Goal: Task Accomplishment & Management: Use online tool/utility

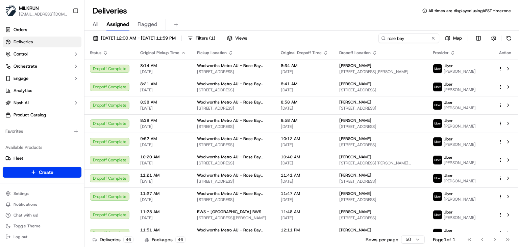
click at [413, 39] on input "rose bay" at bounding box center [408, 37] width 61 height 9
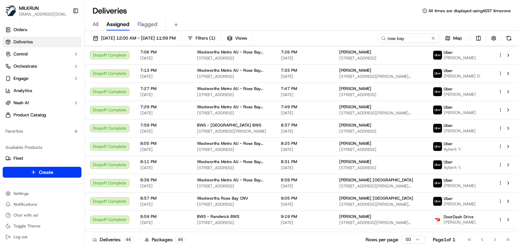
click at [413, 39] on input "rose bay" at bounding box center [408, 37] width 61 height 9
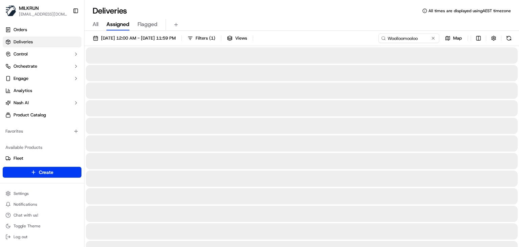
type input "Woolloomooloo"
click at [345, 25] on div "All Assigned Flagged" at bounding box center [301, 25] width 434 height 12
click at [326, 24] on div "All Assigned Flagged" at bounding box center [301, 25] width 434 height 12
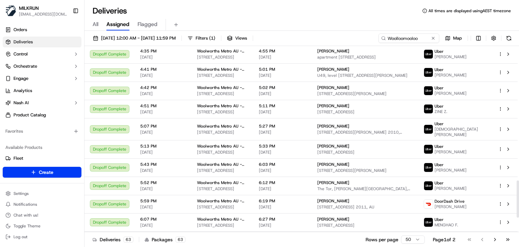
scroll to position [743, 0]
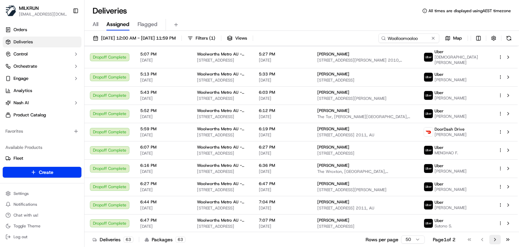
click at [497, 240] on button "Go to next page" at bounding box center [494, 238] width 11 height 9
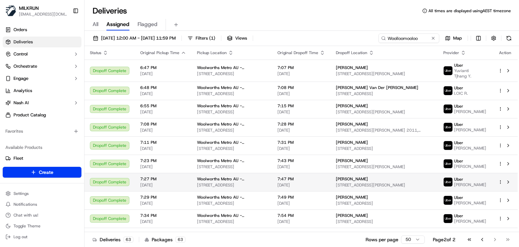
scroll to position [69, 0]
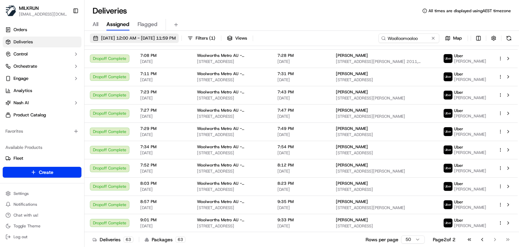
click at [150, 40] on span "15/09/2025 12:00 AM - 15/09/2025 11:59 PM" at bounding box center [138, 38] width 75 height 6
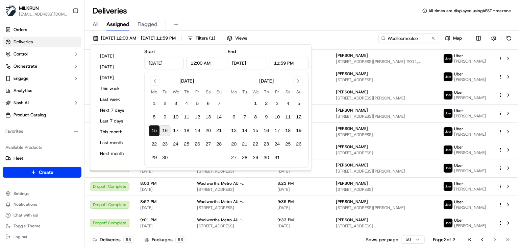
click at [168, 129] on button "16" at bounding box center [164, 130] width 11 height 11
type input "Sep 16, 2025"
click at [168, 129] on button "16" at bounding box center [164, 130] width 11 height 11
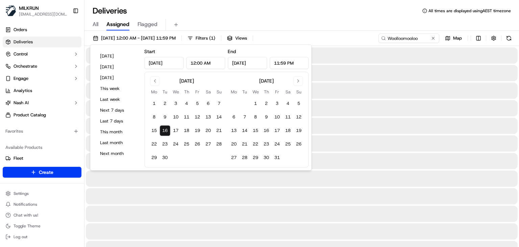
type input "Sep 16, 2025"
click at [168, 129] on button "16" at bounding box center [164, 130] width 11 height 11
click at [331, 25] on div "All Assigned Flagged" at bounding box center [301, 25] width 434 height 12
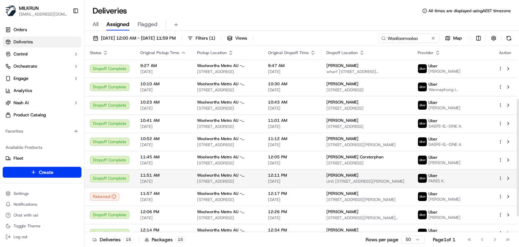
scroll to position [84, 0]
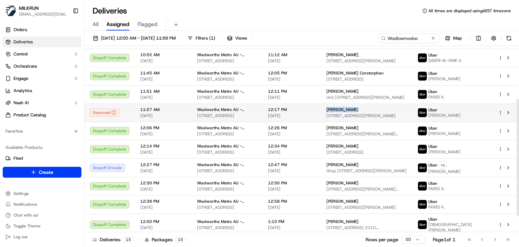
drag, startPoint x: 360, startPoint y: 116, endPoint x: 334, endPoint y: 118, distance: 25.8
click at [334, 112] on div "Gary Daniels" at bounding box center [366, 109] width 80 height 5
copy span "Gary Daniels"
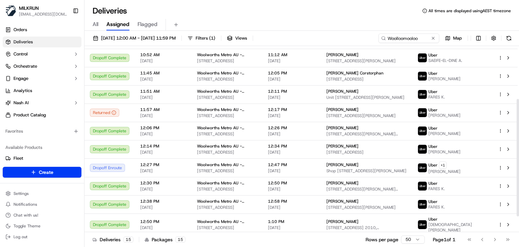
click at [355, 4] on div "Deliveries All times are displayed using AEST timezone All Assigned Flagged 16/…" at bounding box center [301, 123] width 434 height 247
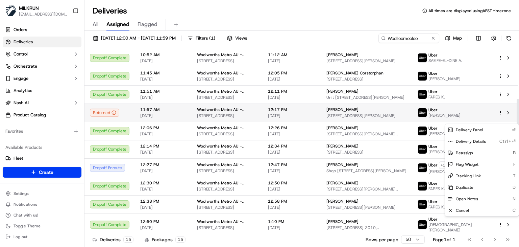
click at [501, 121] on html "MILKRUN ssubedi2@woolworths.com.au Toggle Sidebar Orders Deliveries Control Orc…" at bounding box center [259, 123] width 519 height 247
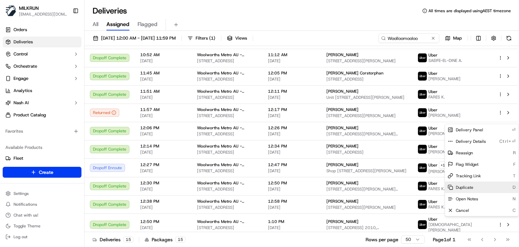
click at [463, 188] on span "Duplicate" at bounding box center [465, 186] width 18 height 5
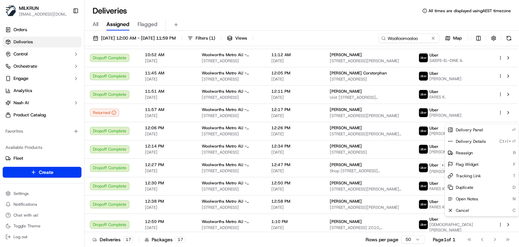
click at [426, 37] on html "MILKRUN ssubedi2@woolworths.com.au Toggle Sidebar Orders Deliveries Control Orc…" at bounding box center [259, 123] width 519 height 247
click at [426, 37] on input "Woolloomooloo" at bounding box center [398, 37] width 81 height 9
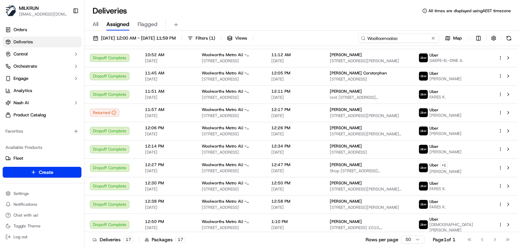
click at [426, 37] on input "Woolloomooloo" at bounding box center [398, 37] width 81 height 9
paste input "Vincentia"
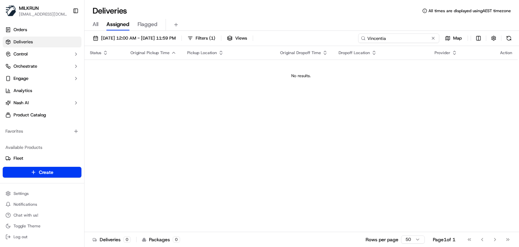
click at [402, 38] on input "Vincentia" at bounding box center [398, 37] width 81 height 9
click at [402, 41] on input "woollloo" at bounding box center [398, 37] width 81 height 9
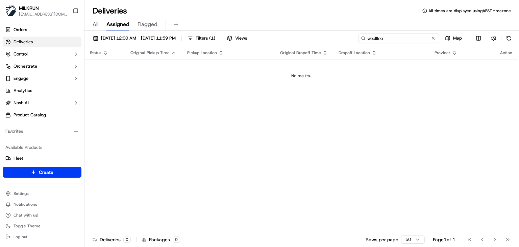
click at [402, 41] on input "woollloo" at bounding box center [398, 37] width 81 height 9
paste input "Woolloomoo"
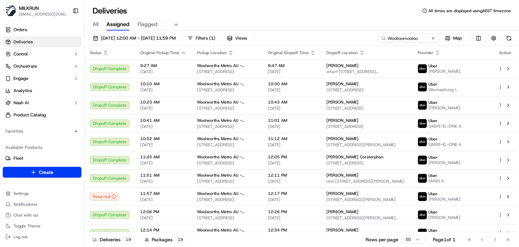
click at [307, 13] on div "Deliveries All times are displayed using AEST timezone" at bounding box center [301, 10] width 434 height 11
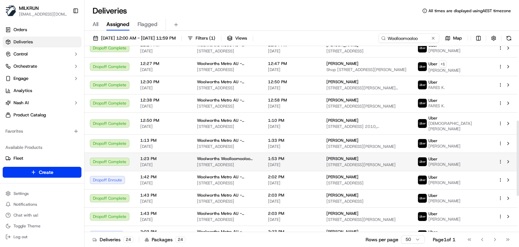
scroll to position [185, 0]
drag, startPoint x: 362, startPoint y: 160, endPoint x: 335, endPoint y: 163, distance: 26.9
click at [335, 161] on div "Gary Daniels" at bounding box center [366, 157] width 80 height 5
copy span "Gary Daniels"
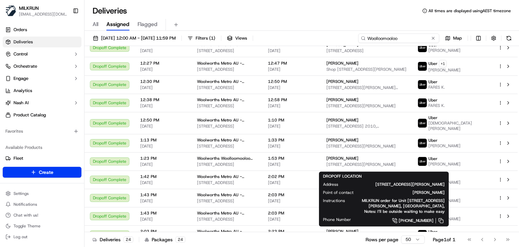
click at [419, 37] on input "Woolloomooloo" at bounding box center [398, 37] width 81 height 9
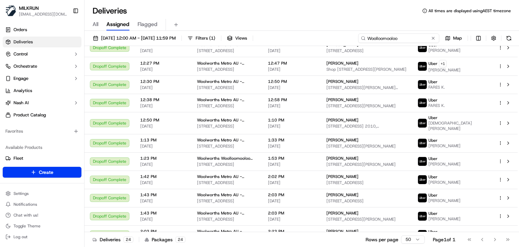
paste input "Kilbirnie"
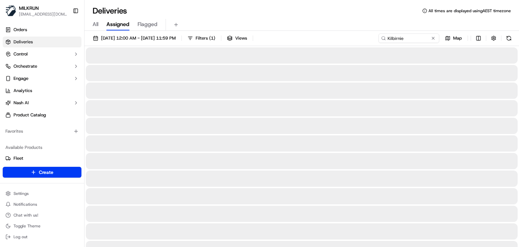
click at [366, 26] on div "All Assigned Flagged" at bounding box center [301, 25] width 434 height 12
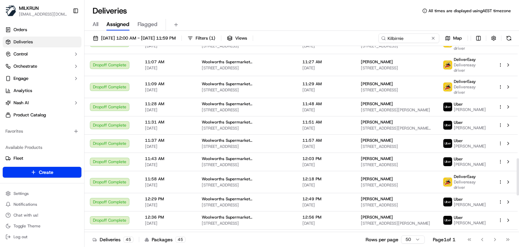
scroll to position [740, 0]
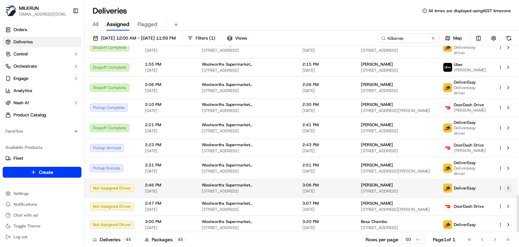
click at [505, 185] on button at bounding box center [508, 188] width 8 height 8
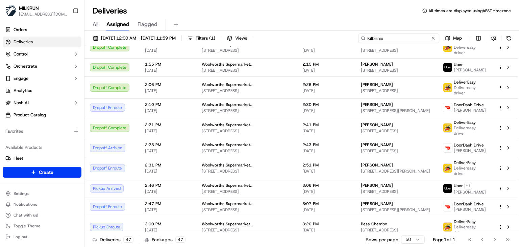
click at [416, 42] on input "Kilbirnie" at bounding box center [398, 37] width 81 height 9
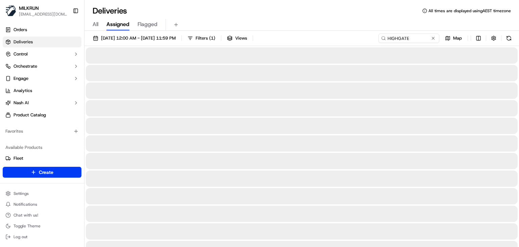
click at [339, 16] on div "All Assigned Flagged" at bounding box center [301, 23] width 434 height 15
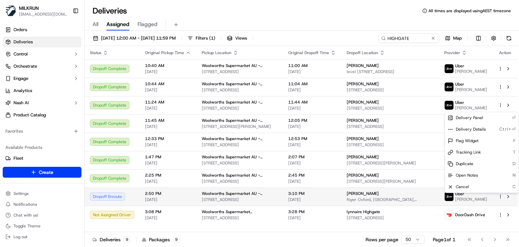
click at [501, 197] on html "MILKRUN ssubedi2@woolworths.com.au Toggle Sidebar Orders Deliveries Control Orc…" at bounding box center [259, 123] width 519 height 247
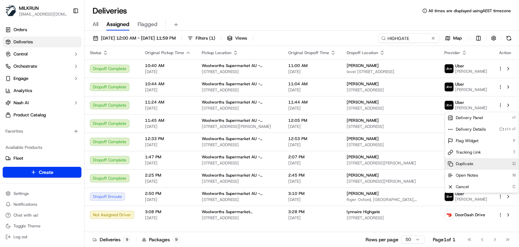
click at [461, 159] on div "Duplicate D" at bounding box center [482, 163] width 74 height 11
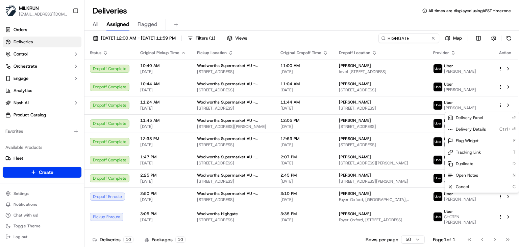
click at [409, 36] on html "MILKRUN ssubedi2@woolworths.com.au Toggle Sidebar Orders Deliveries Control Orc…" at bounding box center [259, 123] width 519 height 247
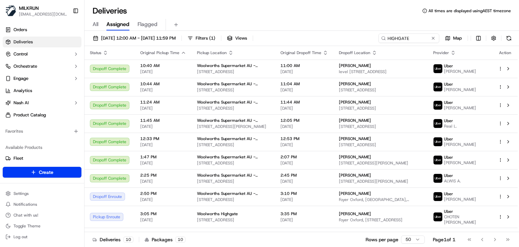
click at [409, 36] on input "HIGHGATE" at bounding box center [408, 37] width 61 height 9
click at [409, 36] on input "HIGHGATE" at bounding box center [398, 37] width 81 height 9
paste input "Caringbah"
type input "Caringbah"
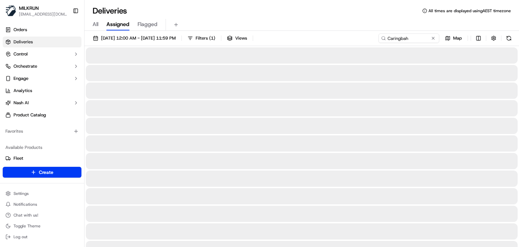
click at [326, 12] on div "Deliveries All times are displayed using AEST timezone" at bounding box center [301, 10] width 434 height 11
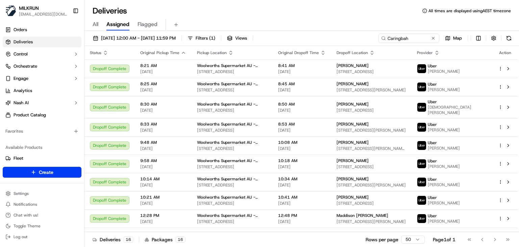
click at [342, 7] on div "Deliveries All times are displayed using AEST timezone" at bounding box center [301, 10] width 434 height 11
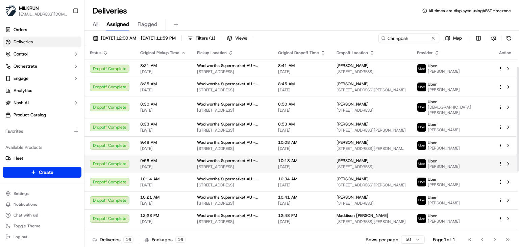
scroll to position [145, 0]
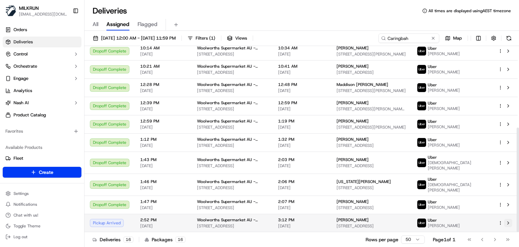
click at [511, 221] on button at bounding box center [508, 223] width 8 height 8
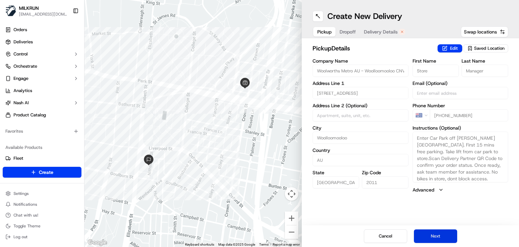
click at [434, 231] on button "Next" at bounding box center [435, 236] width 43 height 14
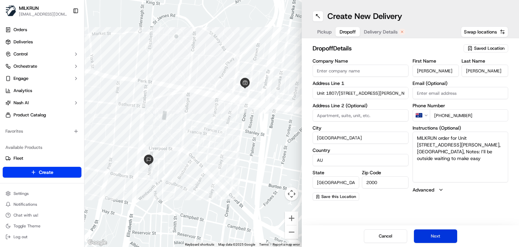
click at [434, 231] on button "Next" at bounding box center [435, 236] width 43 height 14
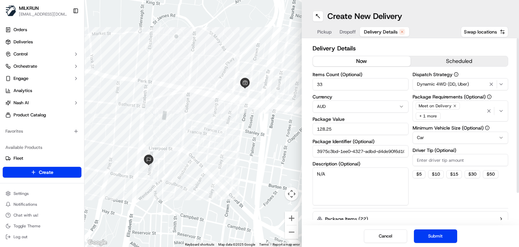
click at [361, 58] on button "now" at bounding box center [362, 61] width 98 height 10
click at [437, 234] on button "Submit" at bounding box center [435, 236] width 43 height 14
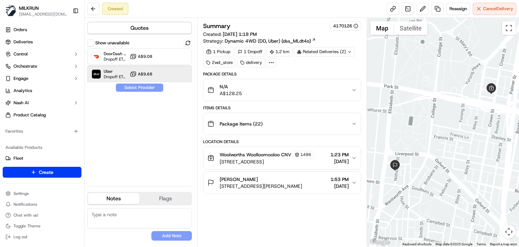
click at [170, 79] on div "Uber Dropoff ETA 25 minutes A$9.68" at bounding box center [139, 74] width 105 height 16
click at [139, 85] on button "Assign Provider" at bounding box center [140, 87] width 48 height 8
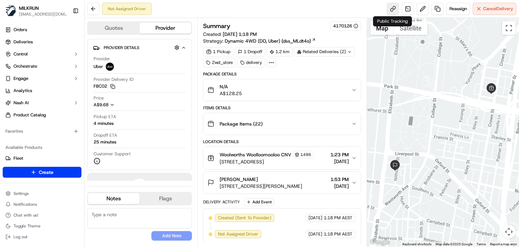
click at [391, 10] on link at bounding box center [393, 9] width 12 height 12
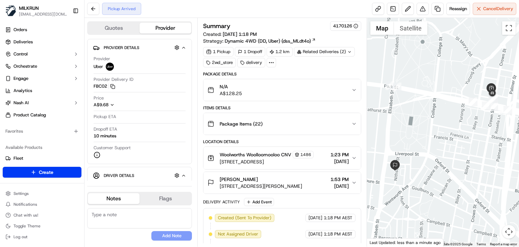
drag, startPoint x: 283, startPoint y: 160, endPoint x: 250, endPoint y: 160, distance: 33.4
click at [250, 160] on span "[STREET_ADDRESS]" at bounding box center [267, 161] width 94 height 7
copy span "Woolloomooloo"
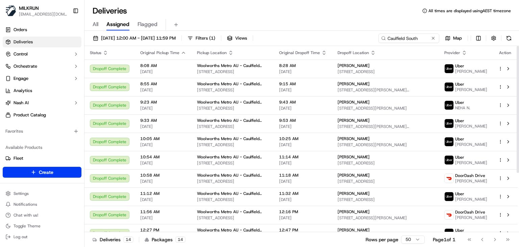
click at [420, 37] on input "Caulfield South" at bounding box center [408, 37] width 61 height 9
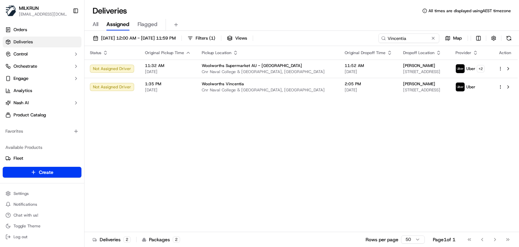
click at [322, 15] on div "Deliveries All times are displayed using AEST timezone" at bounding box center [301, 10] width 434 height 11
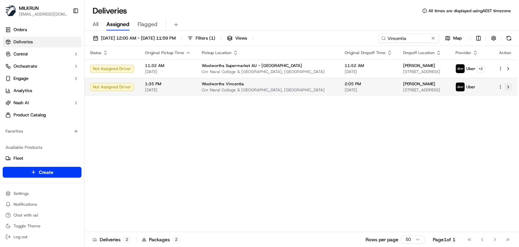
click at [506, 87] on button at bounding box center [508, 87] width 8 height 8
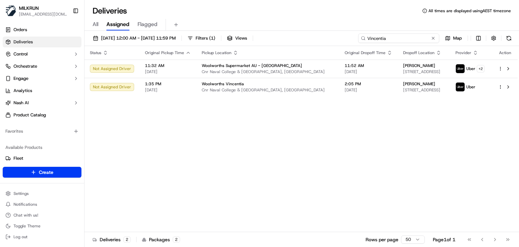
click at [411, 37] on input "Vincentia" at bounding box center [398, 37] width 81 height 9
paste input "Pimpam"
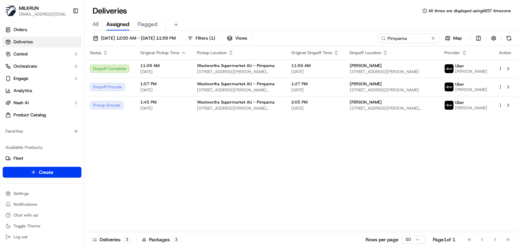
click at [303, 19] on div "All Assigned Flagged" at bounding box center [301, 25] width 434 height 12
click at [509, 106] on button at bounding box center [508, 105] width 8 height 8
click at [416, 40] on input "Pimpama" at bounding box center [398, 37] width 81 height 9
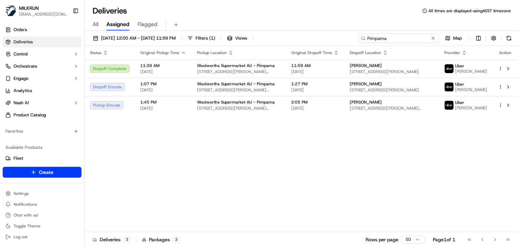
paste input "Gosnells Hotel Drive"
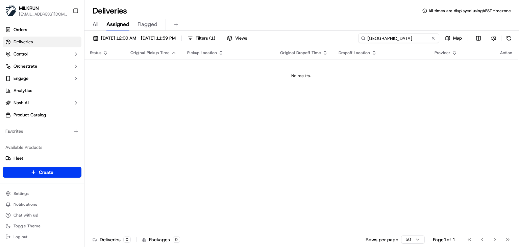
click at [417, 38] on input "Gosnells Hotel Drive" at bounding box center [398, 37] width 81 height 9
paste input "St Johns"
type input "St Johns"
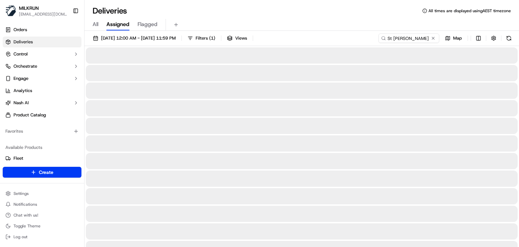
click at [351, 22] on div "All Assigned Flagged" at bounding box center [301, 25] width 434 height 12
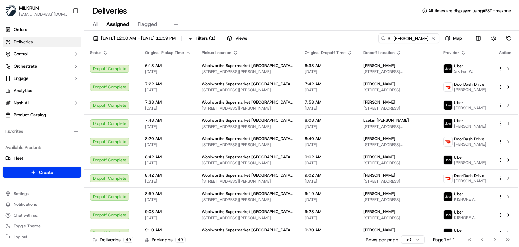
click at [330, 6] on div "Deliveries All times are displayed using AEST timezone" at bounding box center [301, 10] width 434 height 11
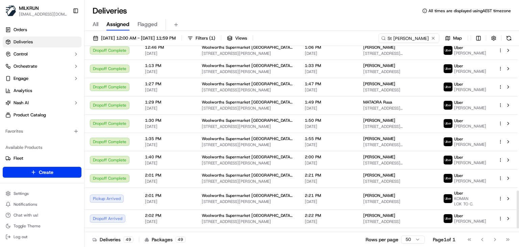
scroll to position [725, 0]
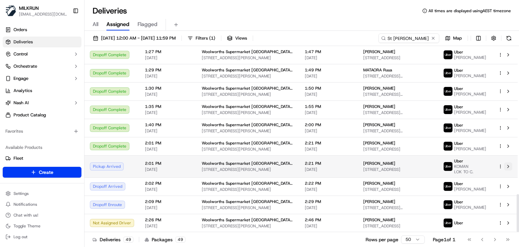
click at [505, 167] on button at bounding box center [508, 166] width 8 height 8
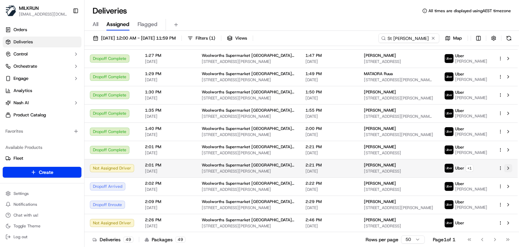
scroll to position [722, 0]
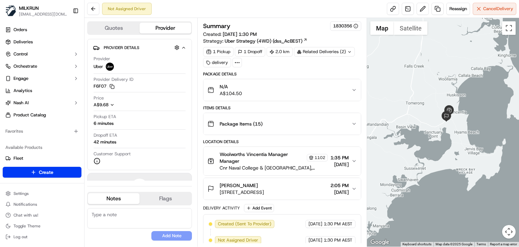
drag, startPoint x: 473, startPoint y: 211, endPoint x: 459, endPoint y: 143, distance: 68.9
click at [459, 143] on div at bounding box center [443, 132] width 152 height 228
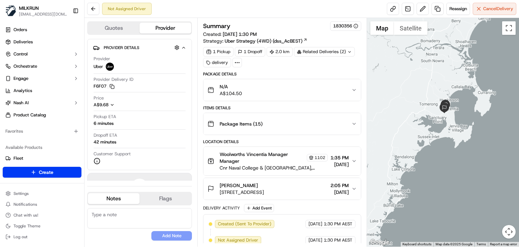
drag, startPoint x: 441, startPoint y: 139, endPoint x: 442, endPoint y: 156, distance: 17.2
click at [442, 156] on div at bounding box center [443, 132] width 152 height 228
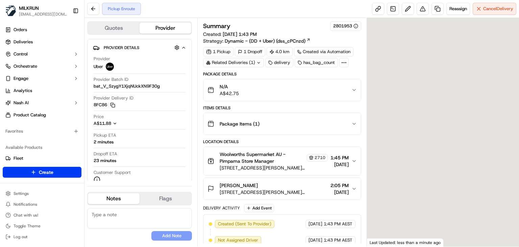
scroll to position [54, 0]
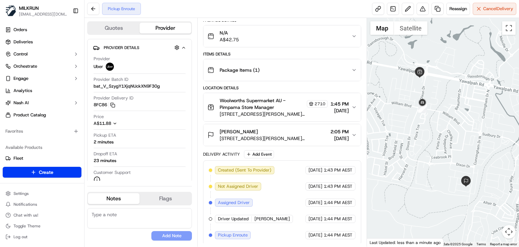
click at [354, 133] on icon "button" at bounding box center [353, 134] width 5 height 5
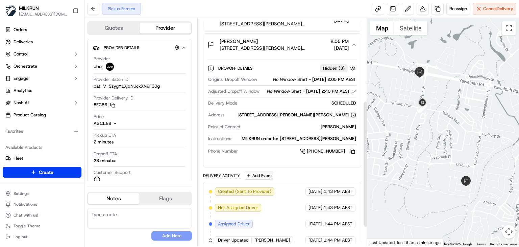
scroll to position [149, 0]
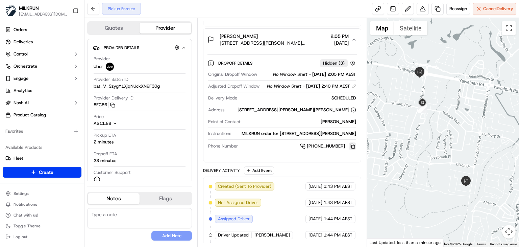
click at [351, 150] on button at bounding box center [352, 145] width 7 height 7
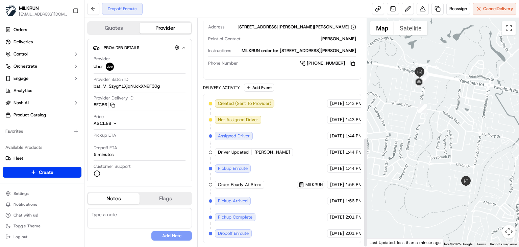
scroll to position [247, 0]
click at [93, 10] on button at bounding box center [93, 9] width 12 height 12
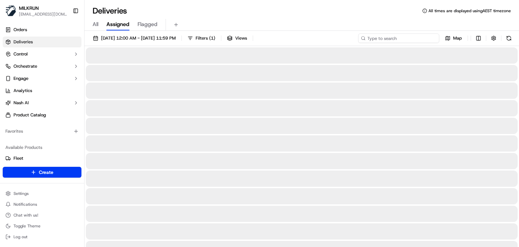
click at [408, 40] on input at bounding box center [398, 37] width 81 height 9
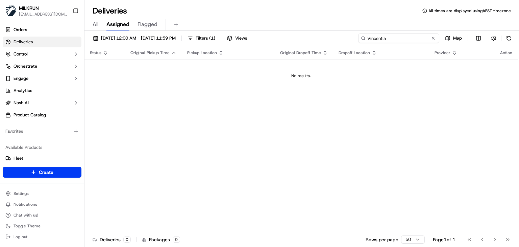
type input "Vincentia"
click at [383, 27] on div "All Assigned Flagged" at bounding box center [301, 25] width 434 height 12
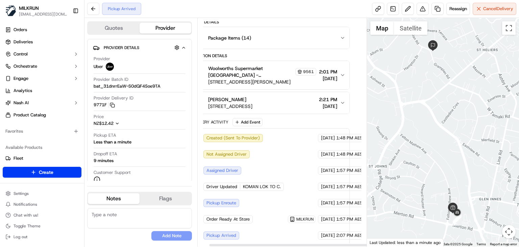
scroll to position [86, 6]
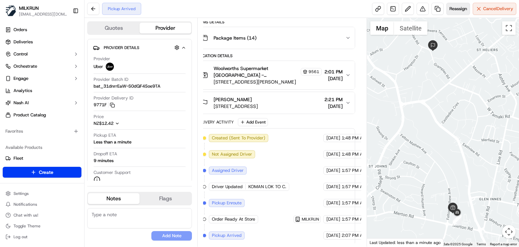
click at [457, 4] on button "Reassign" at bounding box center [458, 9] width 24 height 12
click at [457, 6] on span "Reassign" at bounding box center [458, 9] width 18 height 6
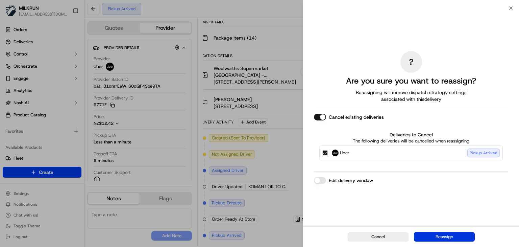
click at [449, 235] on button "Reassign" at bounding box center [444, 236] width 61 height 9
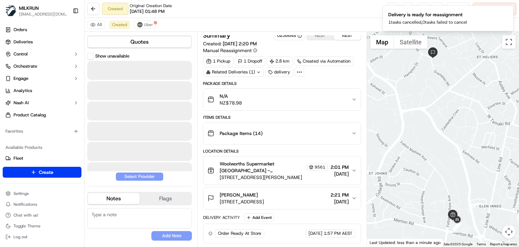
scroll to position [3, 0]
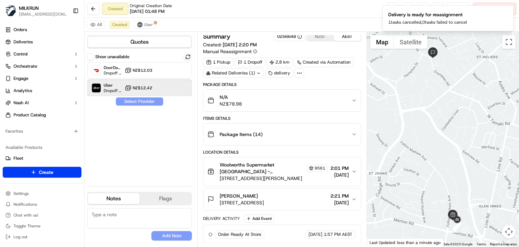
click at [155, 90] on div "Uber Dropoff ETA 28 minutes NZ$12.42" at bounding box center [139, 88] width 105 height 16
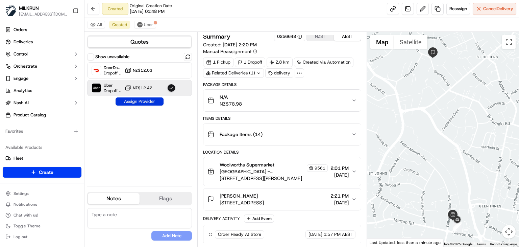
click at [150, 100] on button "Assign Provider" at bounding box center [140, 101] width 48 height 8
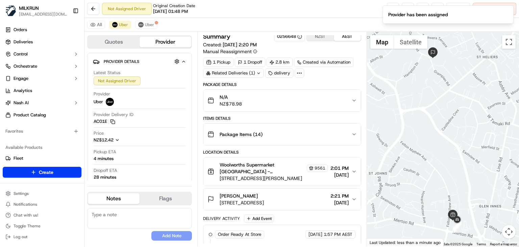
scroll to position [35, 0]
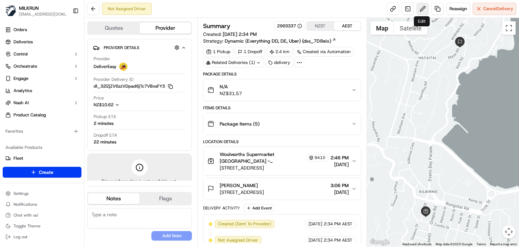
click at [422, 7] on button at bounding box center [423, 9] width 12 height 12
click at [454, 10] on span "Reassign" at bounding box center [458, 9] width 18 height 6
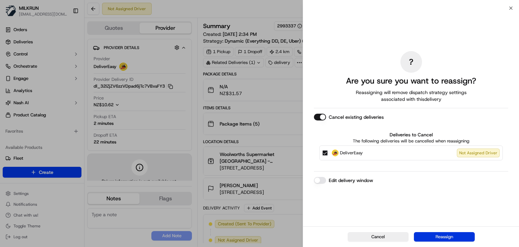
click at [434, 234] on button "Reassign" at bounding box center [444, 236] width 61 height 9
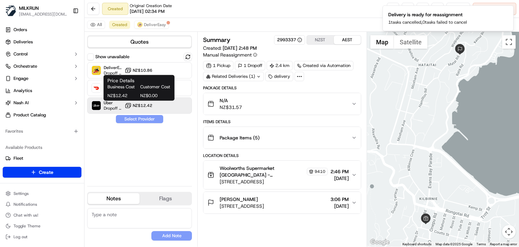
click at [141, 103] on span "NZ$12.42" at bounding box center [143, 105] width 20 height 5
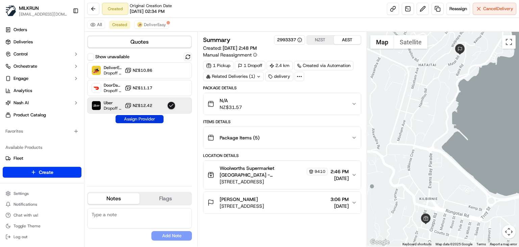
click at [149, 118] on button "Assign Provider" at bounding box center [140, 119] width 48 height 8
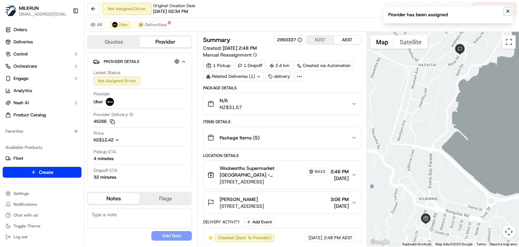
click at [508, 13] on icon "Notifications (F8)" at bounding box center [507, 10] width 5 height 5
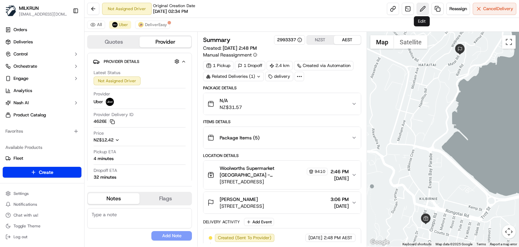
click at [422, 10] on button at bounding box center [423, 9] width 12 height 12
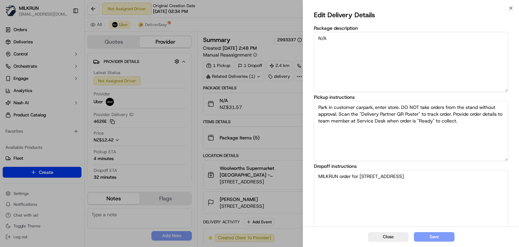
click at [366, 177] on textarea "MILKRUN order for 19 Matai Road, Hataitai, Wellington Region 6021, NZ" at bounding box center [411, 200] width 194 height 60
click at [479, 178] on textarea "MILKRUN order for 19B Matai Road, Hataitai, Wellington Region 6021, NZ" at bounding box center [411, 200] width 194 height 60
drag, startPoint x: 338, startPoint y: 185, endPoint x: 334, endPoint y: 184, distance: 4.5
click at [334, 184] on textarea "MILKRUN order for 19B Matai Road, Hataitai, Wellington Region 6021, NZ Please c…" at bounding box center [411, 200] width 194 height 60
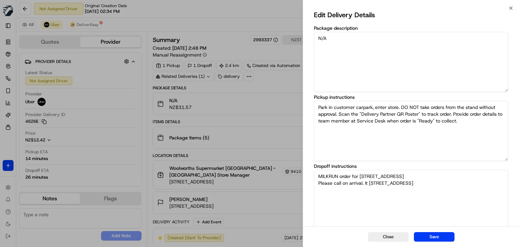
click at [346, 189] on textarea "MILKRUN order for 19B Matai Road, Hataitai, Wellington Region 6021, NZ Please c…" at bounding box center [411, 200] width 194 height 60
drag, startPoint x: 362, startPoint y: 182, endPoint x: 333, endPoint y: 181, distance: 29.1
click at [333, 181] on textarea "MILKRUN order for 19B Matai Road, Hataitai, Wellington Region 6021, NZ Please c…" at bounding box center [411, 200] width 194 height 60
click at [386, 181] on textarea "MILKRUN order for 19B Matai Road, Hataitai, Wellington Region 6021, NZ Please C…" at bounding box center [411, 200] width 194 height 60
click at [412, 183] on textarea "MILKRUN order for 19B Matai Road, Hataitai, Wellington Region 6021, NZ Please C…" at bounding box center [411, 200] width 194 height 60
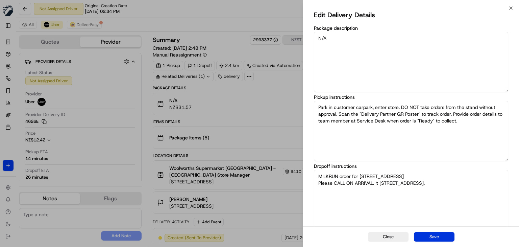
type textarea "MILKRUN order for 19B Matai Road, Hataitai, Wellington Region 6021, NZ Please C…"
click at [433, 239] on button "Save" at bounding box center [434, 236] width 41 height 9
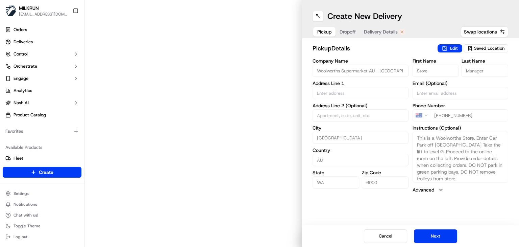
type input "[STREET_ADDRESS]"
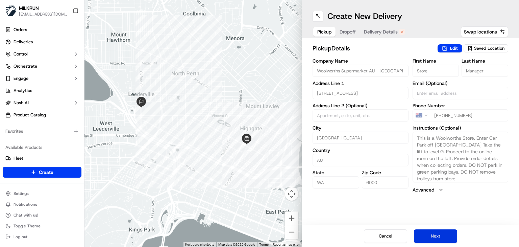
click at [442, 235] on button "Next" at bounding box center [435, 236] width 43 height 14
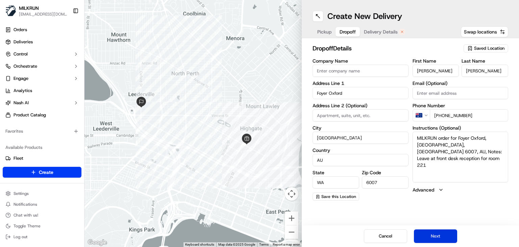
click at [445, 229] on button "Next" at bounding box center [435, 236] width 43 height 14
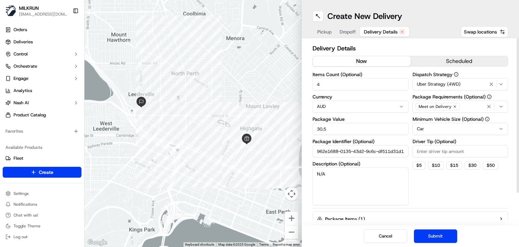
click at [361, 61] on button "now" at bounding box center [362, 61] width 98 height 10
click at [432, 231] on button "Submit" at bounding box center [435, 236] width 43 height 14
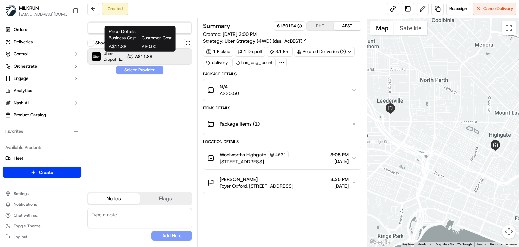
click at [152, 58] on span "A$11.88" at bounding box center [143, 56] width 17 height 5
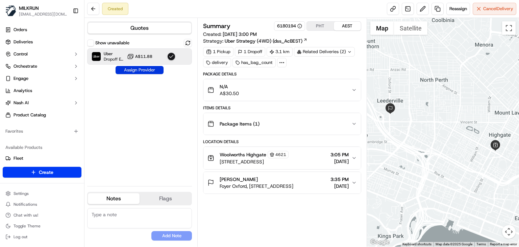
click at [151, 68] on button "Assign Provider" at bounding box center [140, 70] width 48 height 8
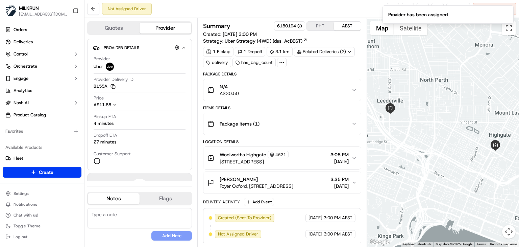
click at [354, 184] on button "Olivia sims Foyer Oxford, 196 Oxford St, Leederville WA 6007, Australia 3:35 PM…" at bounding box center [281, 183] width 157 height 22
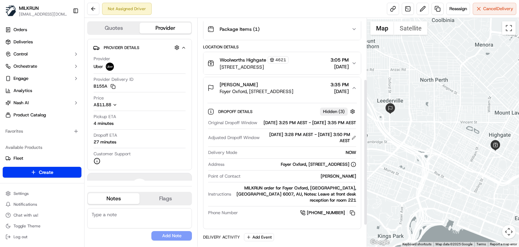
scroll to position [95, 0]
drag, startPoint x: 243, startPoint y: 82, endPoint x: 220, endPoint y: 81, distance: 23.0
click at [220, 81] on div "Olivia sims" at bounding box center [257, 83] width 74 height 7
copy span "Olivia sims"
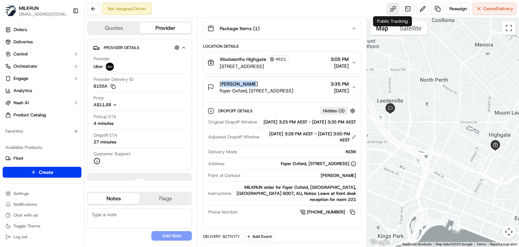
click at [392, 11] on link at bounding box center [393, 9] width 12 height 12
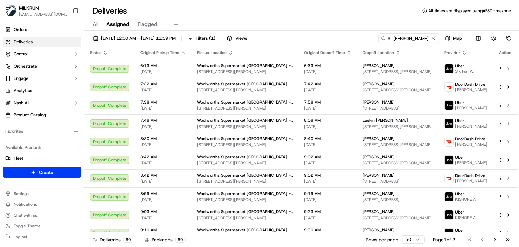
scroll to position [725, 0]
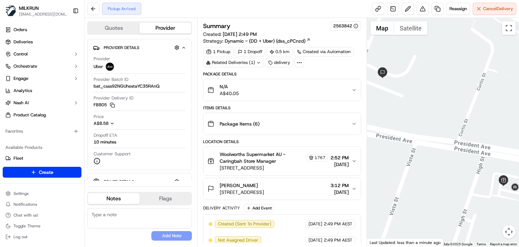
click at [354, 181] on button "[PERSON_NAME] [STREET_ADDRESS] 3:12 PM [DATE]" at bounding box center [281, 189] width 157 height 22
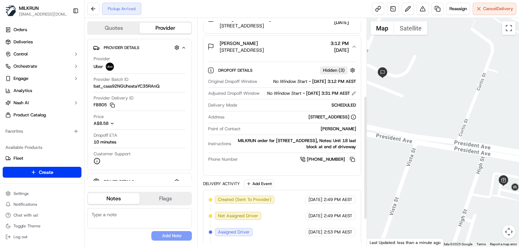
scroll to position [143, 0]
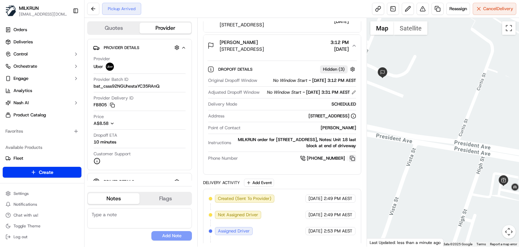
click at [350, 162] on button at bounding box center [352, 157] width 7 height 7
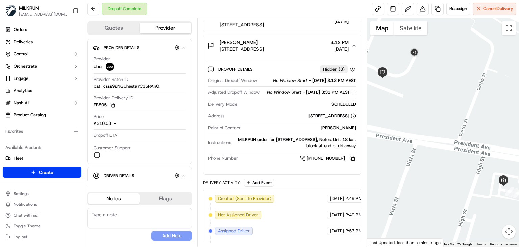
scroll to position [43, 0]
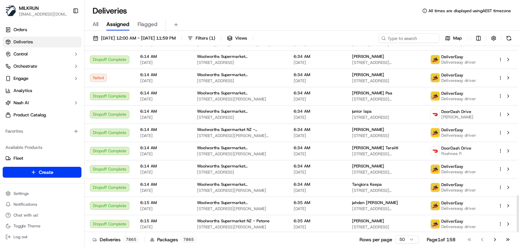
scroll to position [747, 0]
click at [402, 39] on input at bounding box center [398, 37] width 81 height 9
paste input "Waiata Shores"
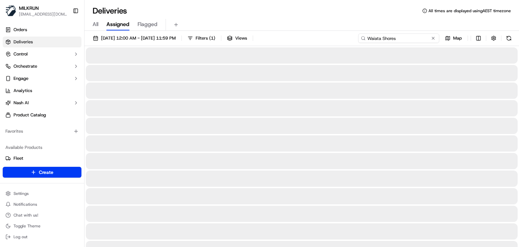
type input "Waiata Shores"
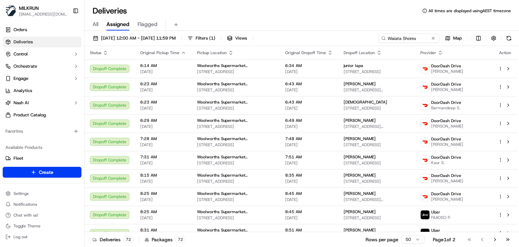
click at [318, 7] on div "Deliveries All times are displayed using AEST timezone" at bounding box center [301, 10] width 434 height 11
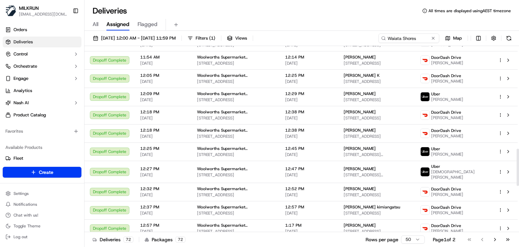
scroll to position [743, 0]
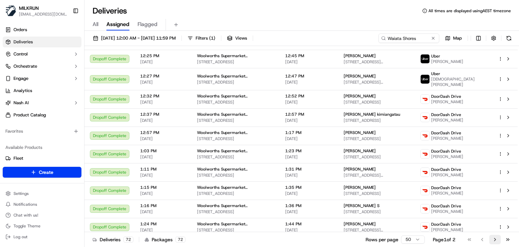
click at [499, 241] on button "Go to next page" at bounding box center [494, 238] width 11 height 9
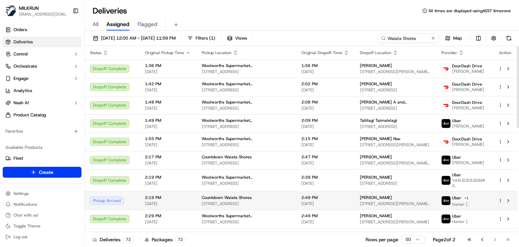
click at [372, 198] on div "[PERSON_NAME]" at bounding box center [395, 197] width 70 height 5
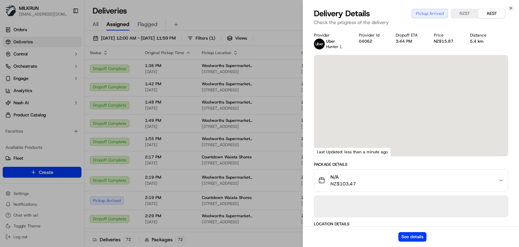
click at [362, 198] on body "MILKRUN ssubedi2@woolworths.com.au Toggle Sidebar Orders Deliveries Control Orc…" at bounding box center [259, 123] width 519 height 247
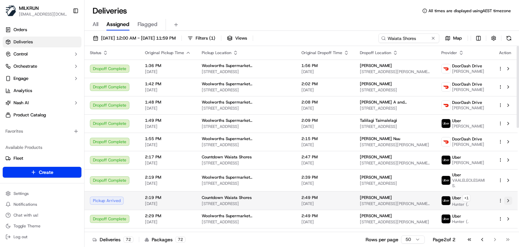
click at [505, 200] on button at bounding box center [508, 200] width 8 height 8
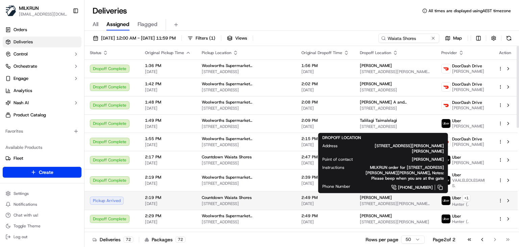
drag, startPoint x: 369, startPoint y: 196, endPoint x: 336, endPoint y: 195, distance: 33.1
click at [354, 195] on td "Ryder Leumuava 8 Glennis Place, Clendon Park, Auckland 2103, New Zealand" at bounding box center [394, 200] width 81 height 19
copy span "[PERSON_NAME]"
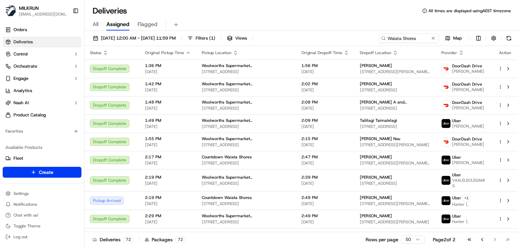
click at [353, 239] on div "Deliveries 72 Packages 72 Rows per page 50 Page 2 of 2 Go to first page Go to p…" at bounding box center [301, 238] width 434 height 15
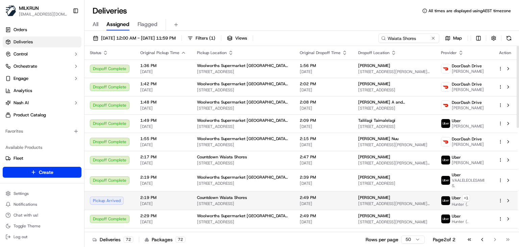
drag, startPoint x: 368, startPoint y: 197, endPoint x: 338, endPoint y: 198, distance: 30.1
click at [358, 198] on div "[PERSON_NAME]" at bounding box center [394, 197] width 72 height 5
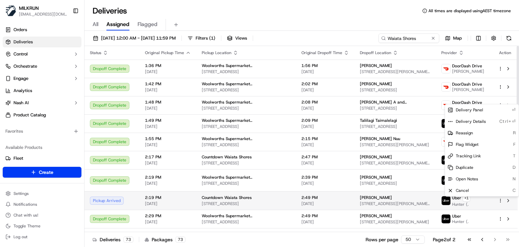
click at [501, 199] on html "MILKRUN [EMAIL_ADDRESS][DOMAIN_NAME] Toggle Sidebar Orders Deliveries Control O…" at bounding box center [259, 123] width 519 height 247
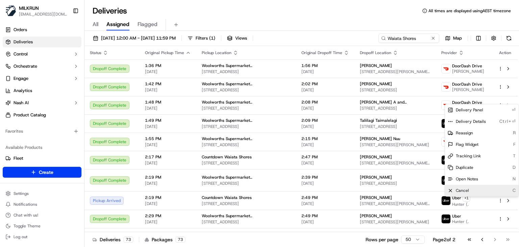
click at [475, 187] on div "Cancel C" at bounding box center [482, 189] width 74 height 11
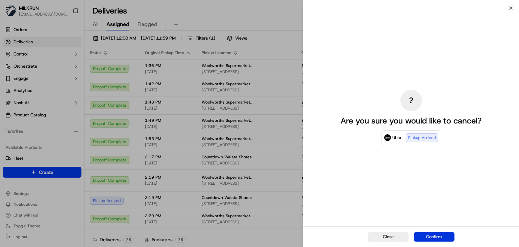
click at [440, 233] on button "Confirm" at bounding box center [434, 236] width 41 height 9
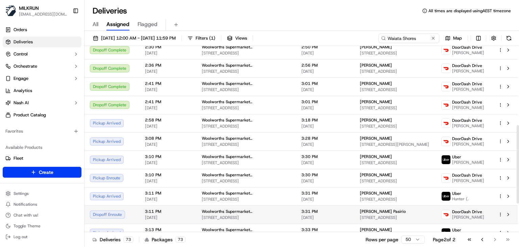
scroll to position [255, 0]
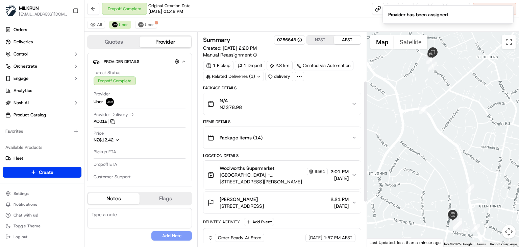
scroll to position [86, 0]
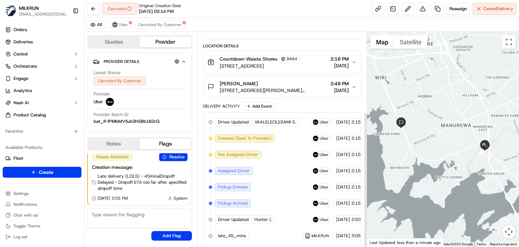
scroll to position [126, 0]
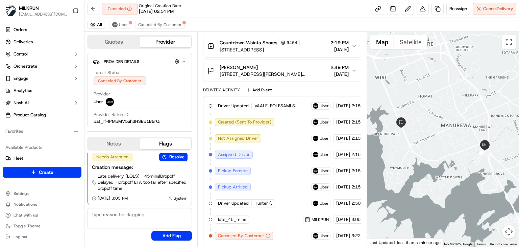
click at [354, 44] on icon "button" at bounding box center [353, 45] width 5 height 5
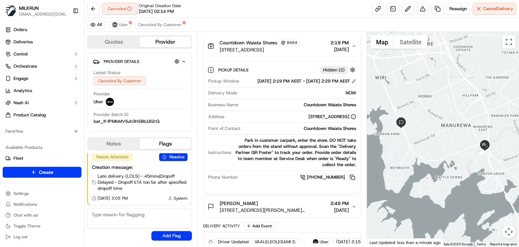
click at [352, 181] on button at bounding box center [352, 176] width 7 height 7
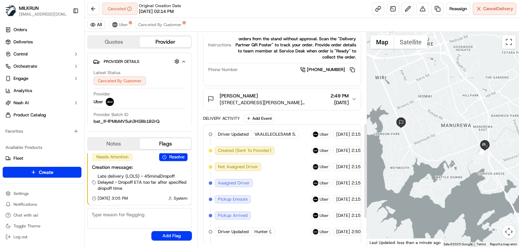
scroll to position [243, 0]
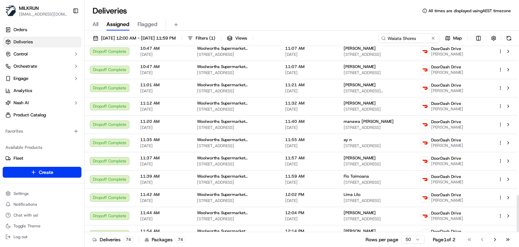
scroll to position [743, 0]
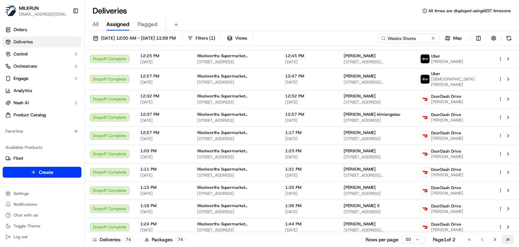
click at [508, 240] on button "Go to last page" at bounding box center [507, 238] width 11 height 9
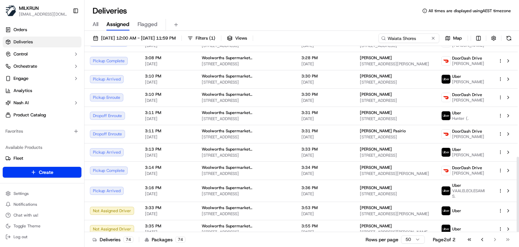
scroll to position [273, 0]
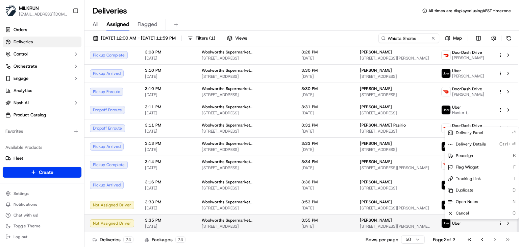
click at [500, 223] on html "MILKRUN [EMAIL_ADDRESS][DOMAIN_NAME] Toggle Sidebar Orders Deliveries Control O…" at bounding box center [259, 123] width 519 height 247
click at [477, 213] on div "Cancel C" at bounding box center [482, 212] width 74 height 11
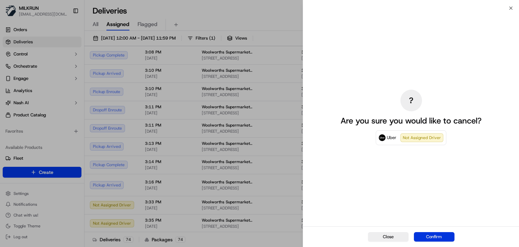
click at [453, 236] on button "Confirm" at bounding box center [434, 236] width 41 height 9
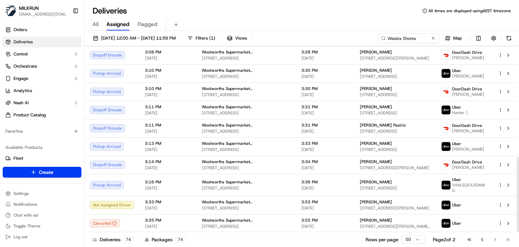
click at [285, 26] on div "All Assigned Flagged" at bounding box center [301, 25] width 434 height 12
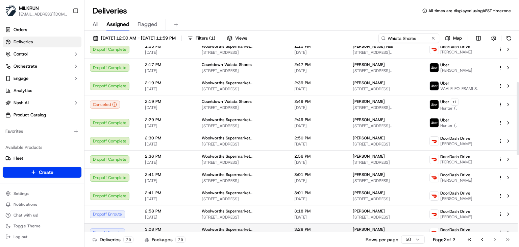
scroll to position [92, 0]
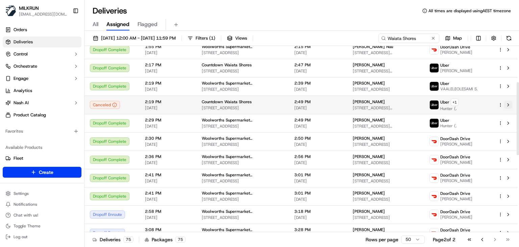
click at [506, 106] on button at bounding box center [508, 105] width 8 height 8
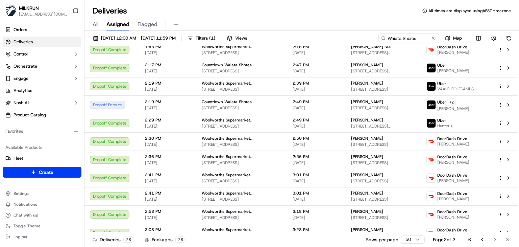
click at [288, 25] on div "All Assigned Flagged" at bounding box center [301, 25] width 434 height 12
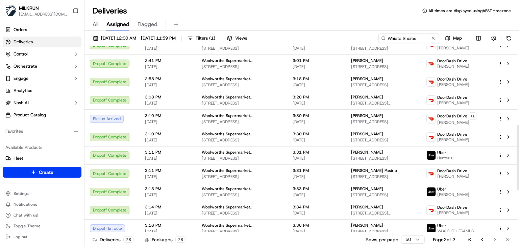
scroll to position [224, 0]
click at [293, 12] on div "Deliveries All times are displayed using AEST timezone" at bounding box center [301, 10] width 434 height 11
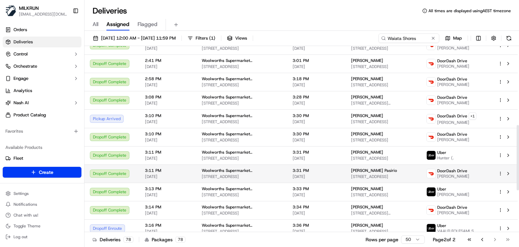
scroll to position [342, 0]
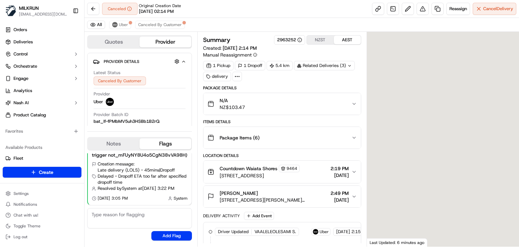
scroll to position [126, 0]
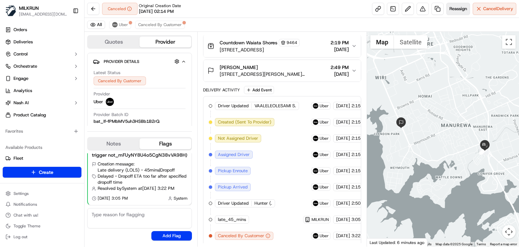
click at [457, 8] on span "Reassign" at bounding box center [458, 9] width 18 height 6
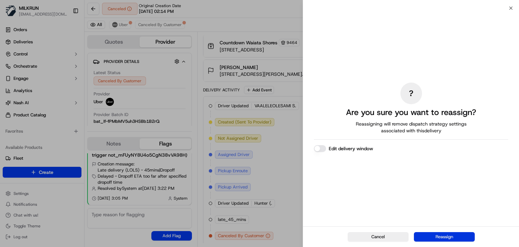
click at [445, 236] on button "Reassign" at bounding box center [444, 236] width 61 height 9
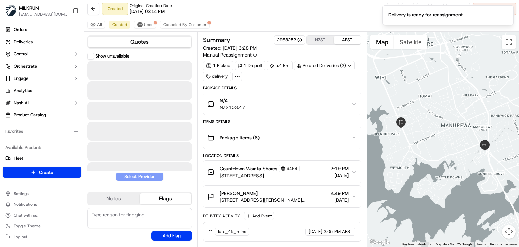
scroll to position [0, 0]
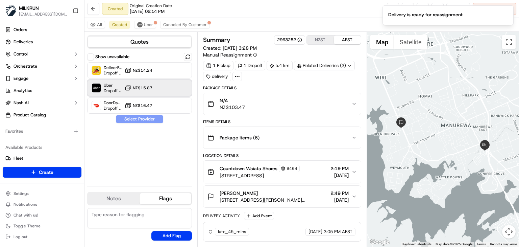
click at [155, 89] on div "Uber Dropoff ETA 38 minutes NZ$15.87" at bounding box center [139, 88] width 105 height 16
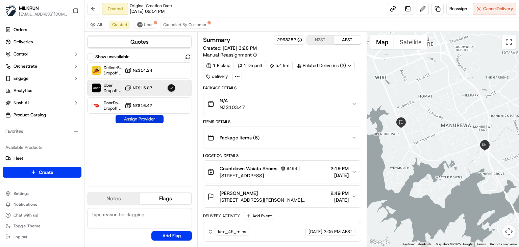
click at [151, 122] on button "Assign Provider" at bounding box center [140, 119] width 48 height 8
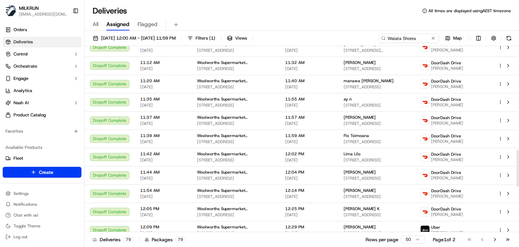
scroll to position [689, 0]
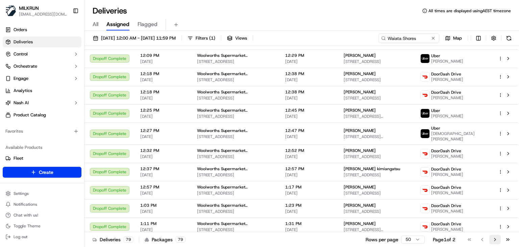
click at [495, 238] on button "Go to next page" at bounding box center [494, 238] width 11 height 9
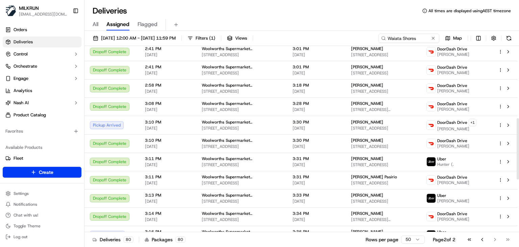
scroll to position [218, 0]
click at [419, 39] on input "Waiata Shores" at bounding box center [398, 37] width 81 height 9
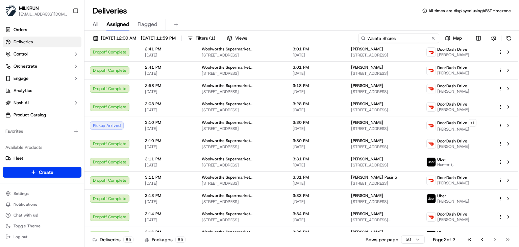
paste input "Auckland City"
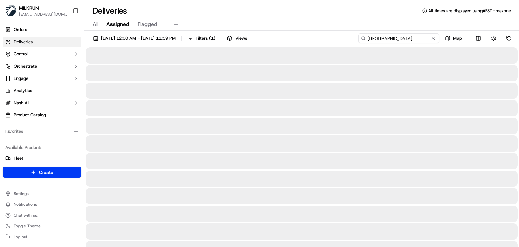
type input "Auckland City"
click at [353, 13] on div "Deliveries All times are displayed using AEST timezone" at bounding box center [301, 10] width 434 height 11
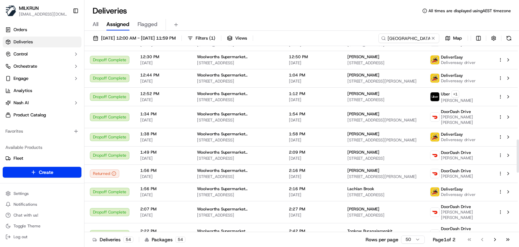
scroll to position [857, 0]
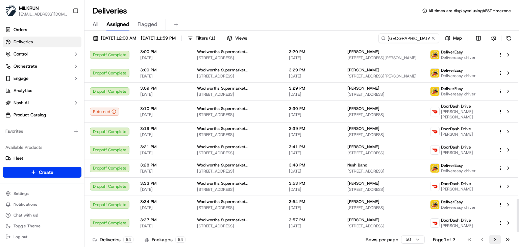
click at [494, 242] on button "Go to next page" at bounding box center [494, 238] width 11 height 9
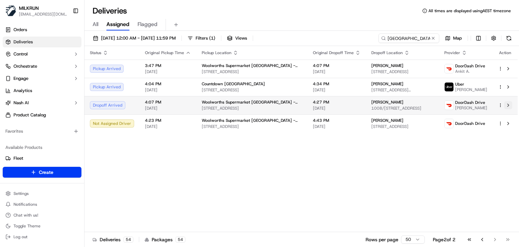
click at [505, 105] on button at bounding box center [508, 105] width 8 height 8
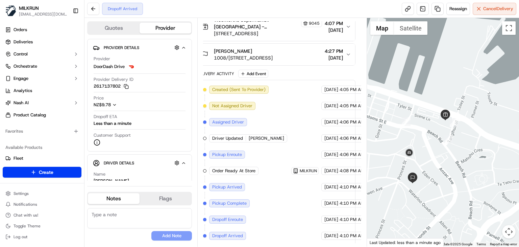
scroll to position [134, 8]
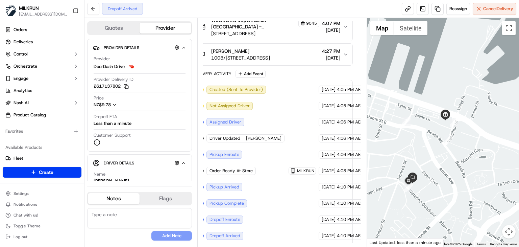
drag, startPoint x: 448, startPoint y: 191, endPoint x: 461, endPoint y: 192, distance: 12.5
click at [461, 192] on div at bounding box center [443, 132] width 152 height 228
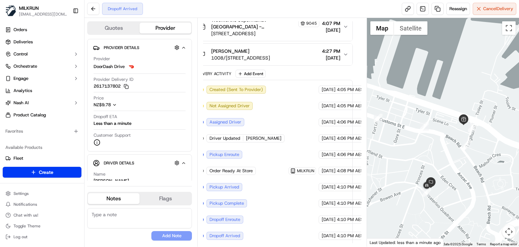
drag, startPoint x: 431, startPoint y: 191, endPoint x: 442, endPoint y: 195, distance: 12.1
click at [442, 195] on div at bounding box center [443, 132] width 152 height 228
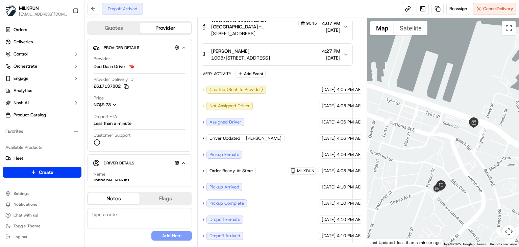
click at [412, 196] on div at bounding box center [443, 132] width 152 height 228
click at [409, 195] on div at bounding box center [443, 132] width 152 height 228
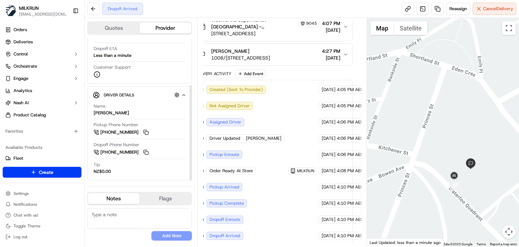
scroll to position [0, 0]
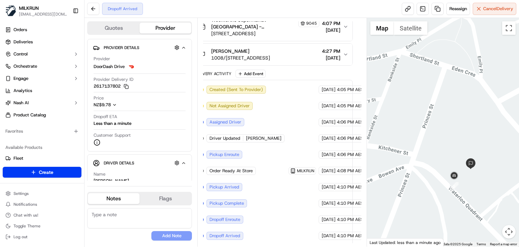
click at [198, 12] on div "Dropoff Arrived Reassign Cancel Delivery" at bounding box center [301, 9] width 434 height 18
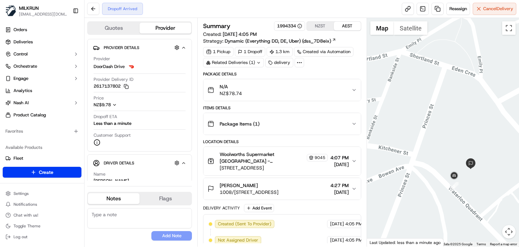
scroll to position [134, 0]
